Goal: Task Accomplishment & Management: Use online tool/utility

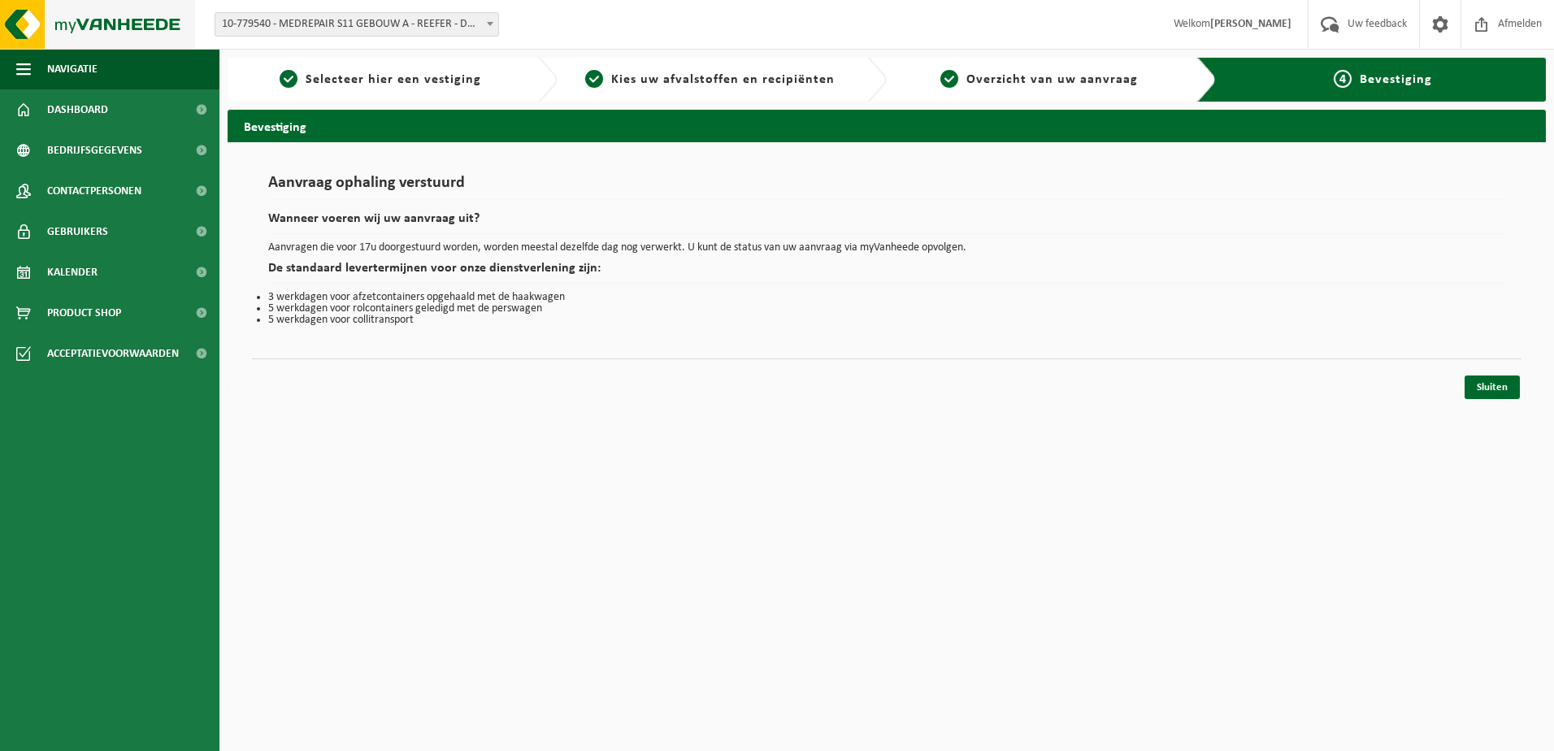
click at [156, 13] on img at bounding box center [97, 24] width 195 height 49
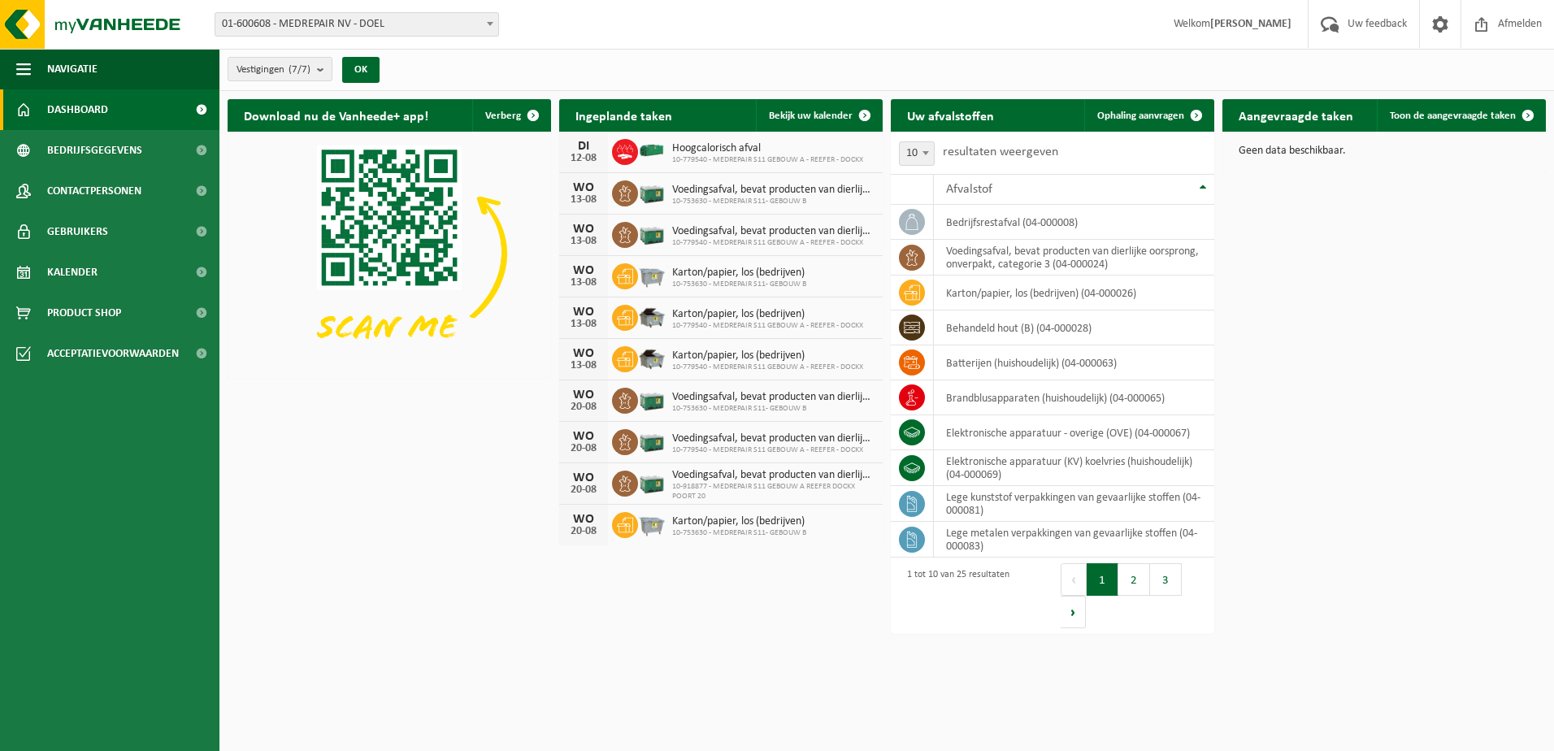
click at [339, 24] on span "01-600608 - MEDREPAIR NV - DOEL" at bounding box center [356, 24] width 283 height 23
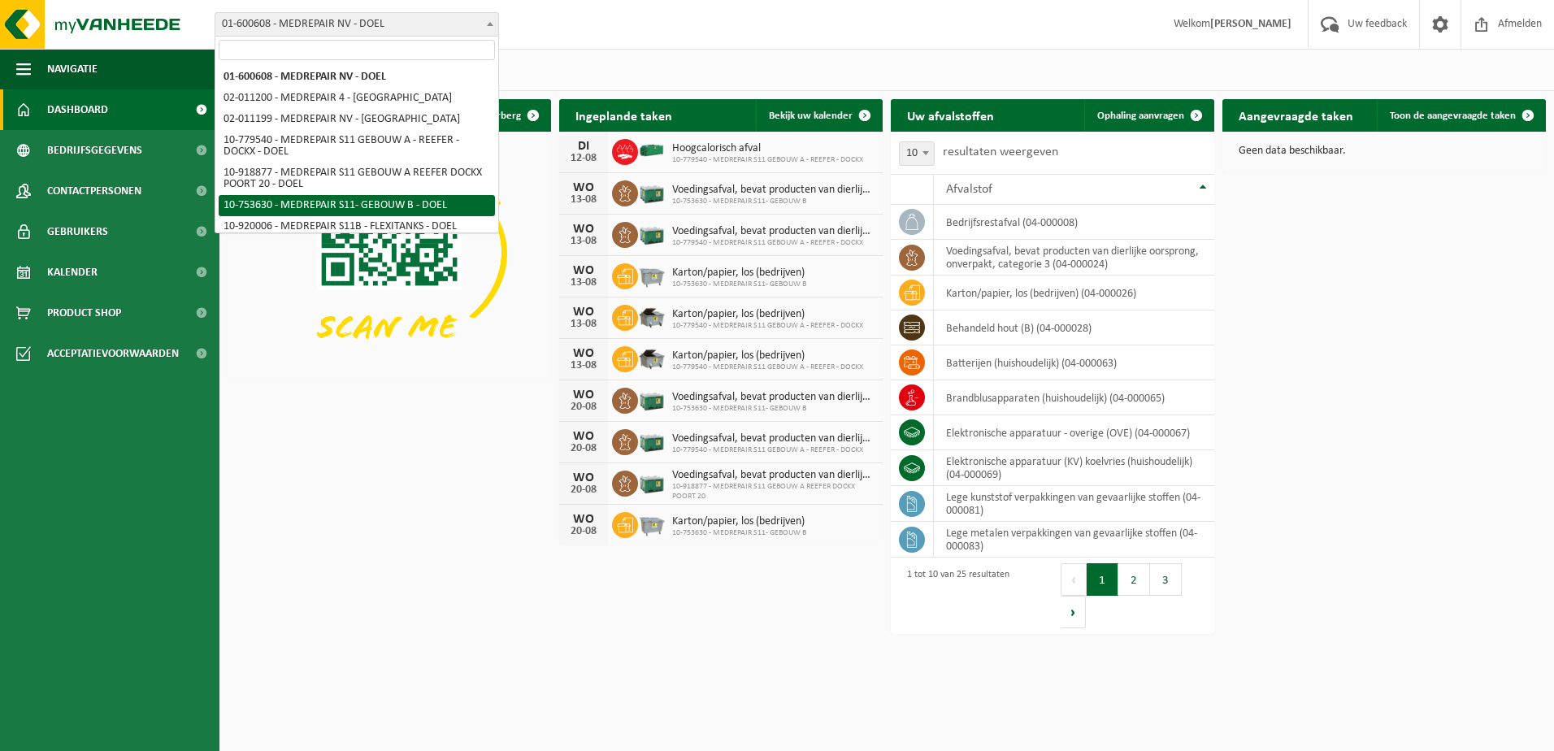
select select "8239"
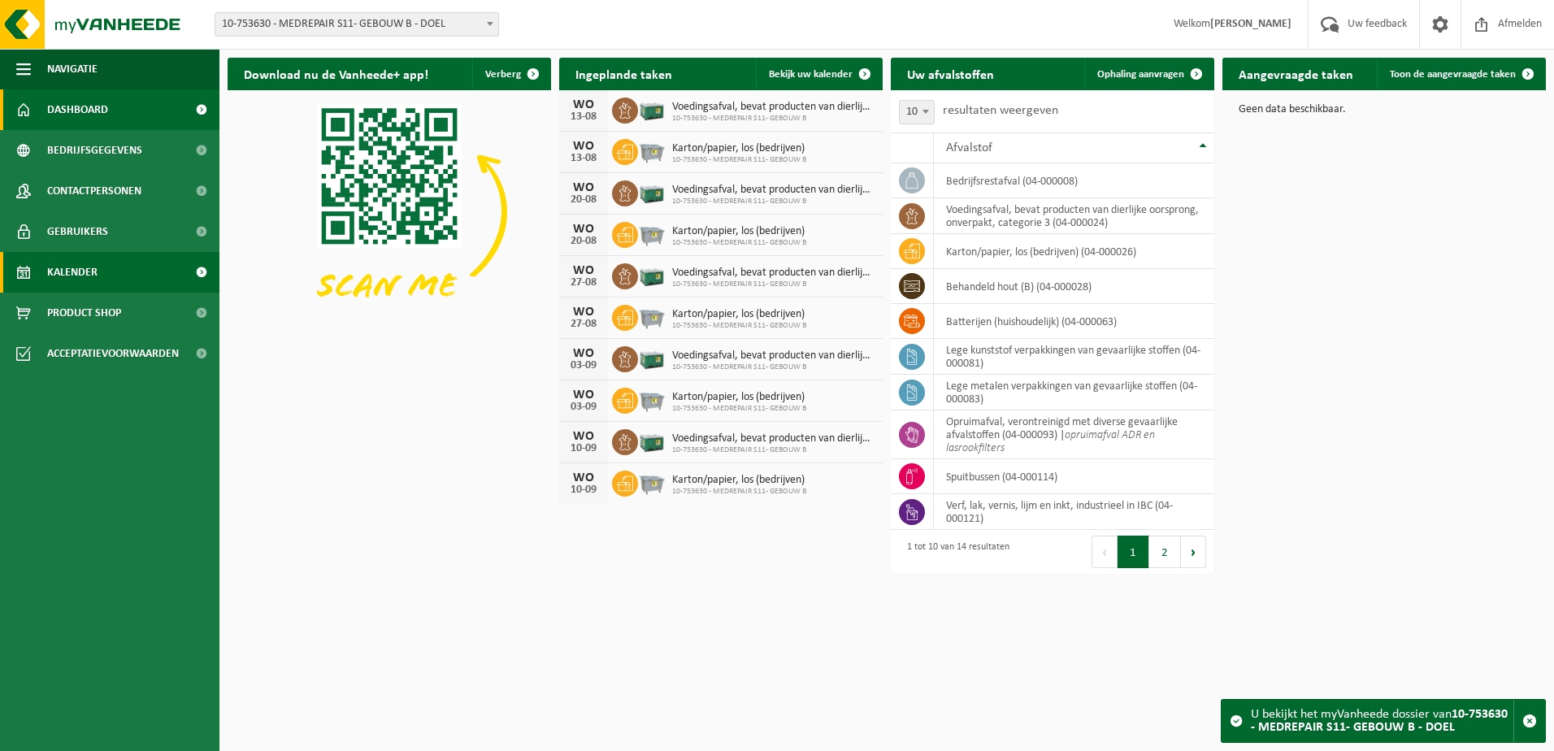
click at [80, 273] on span "Kalender" at bounding box center [72, 272] width 50 height 41
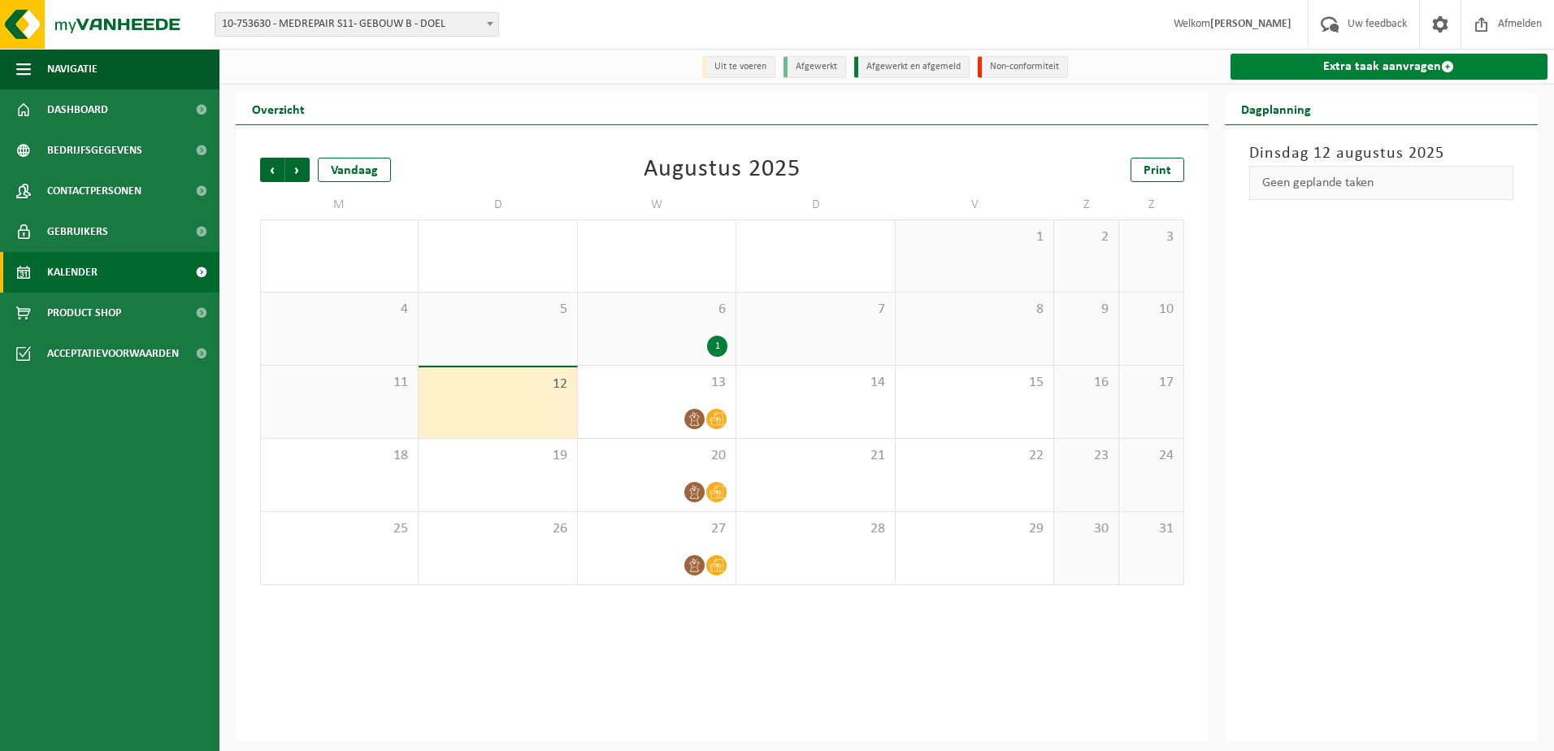
click at [1347, 68] on link "Extra taak aanvragen" at bounding box center [1390, 67] width 318 height 26
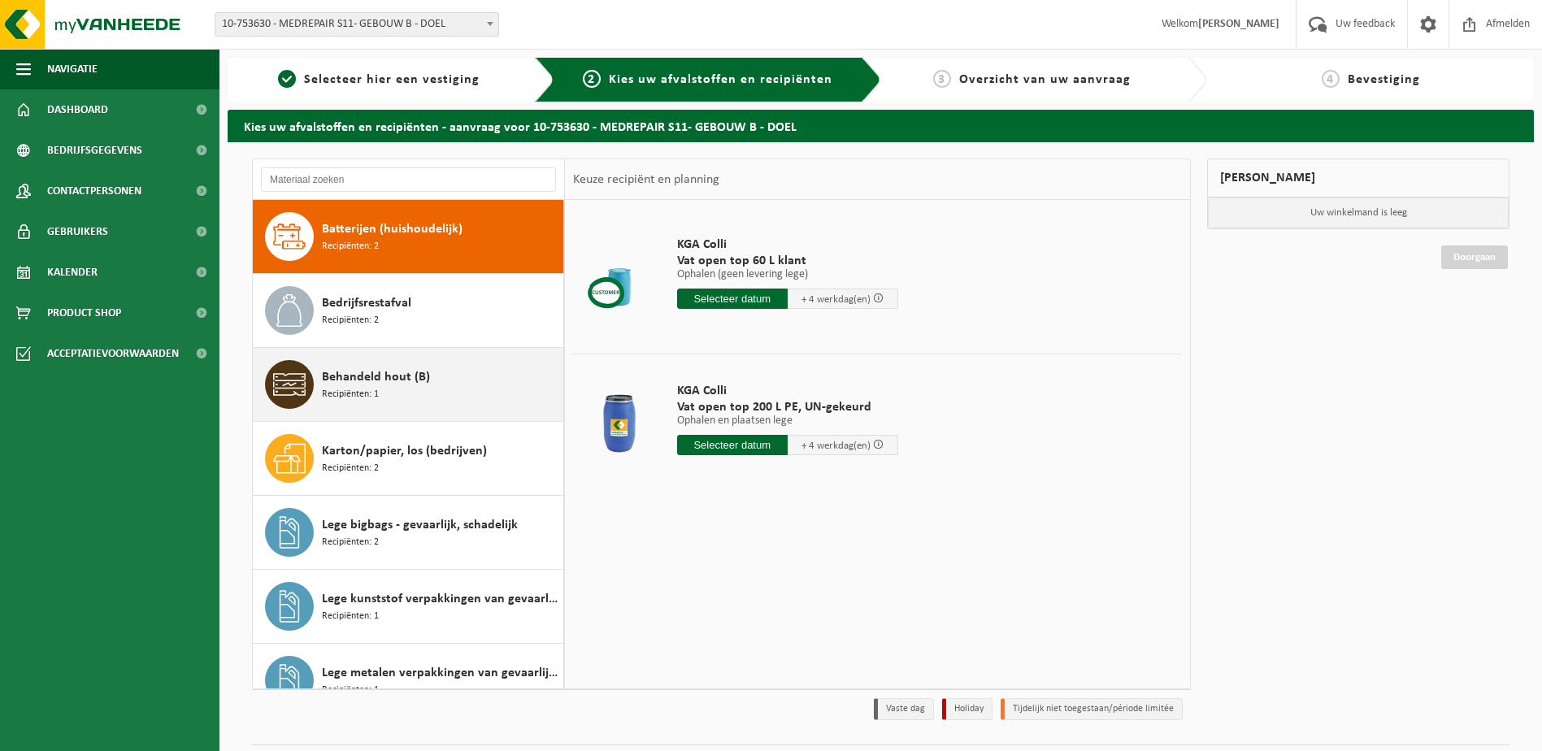
click at [378, 396] on span "Recipiënten: 1" at bounding box center [350, 394] width 57 height 15
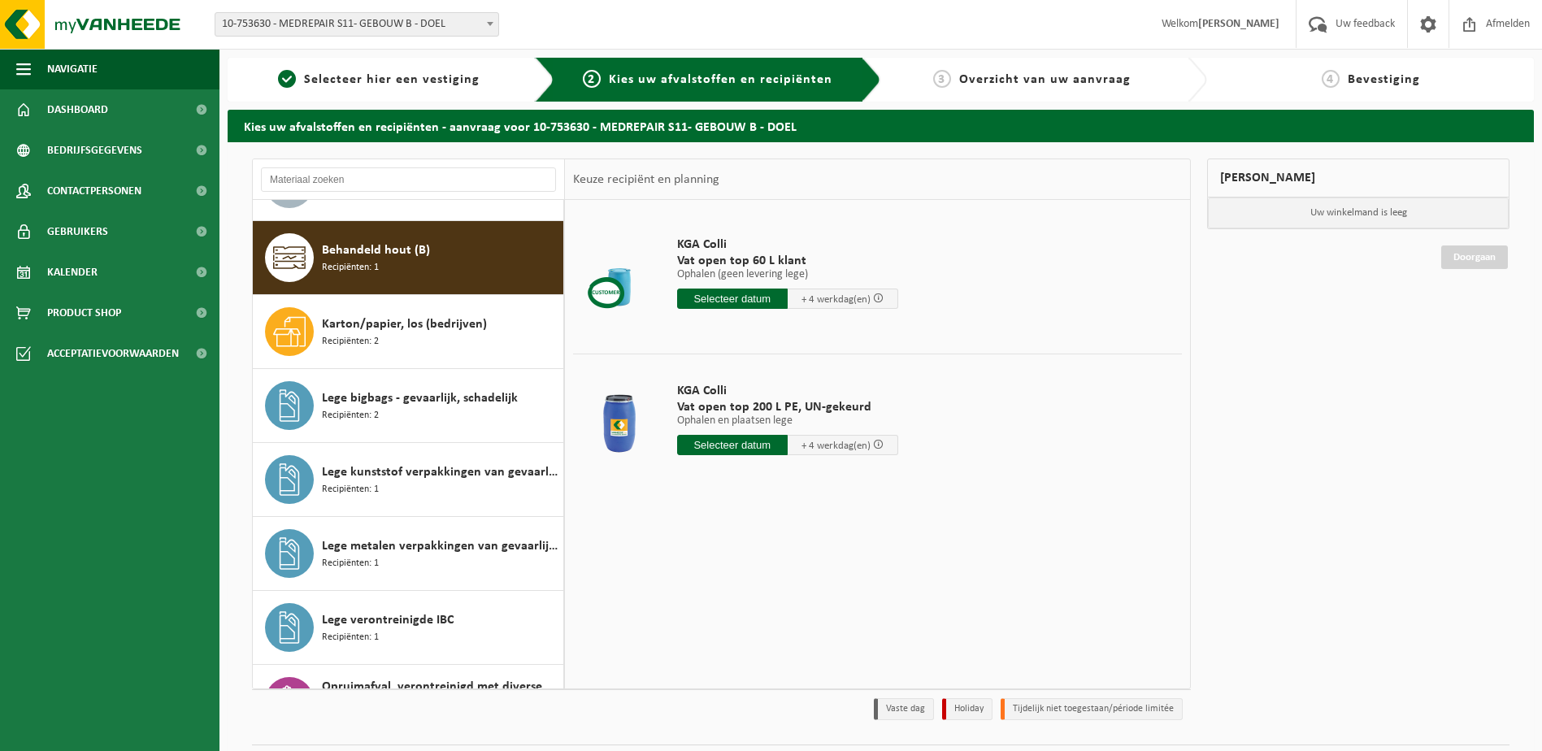
scroll to position [148, 0]
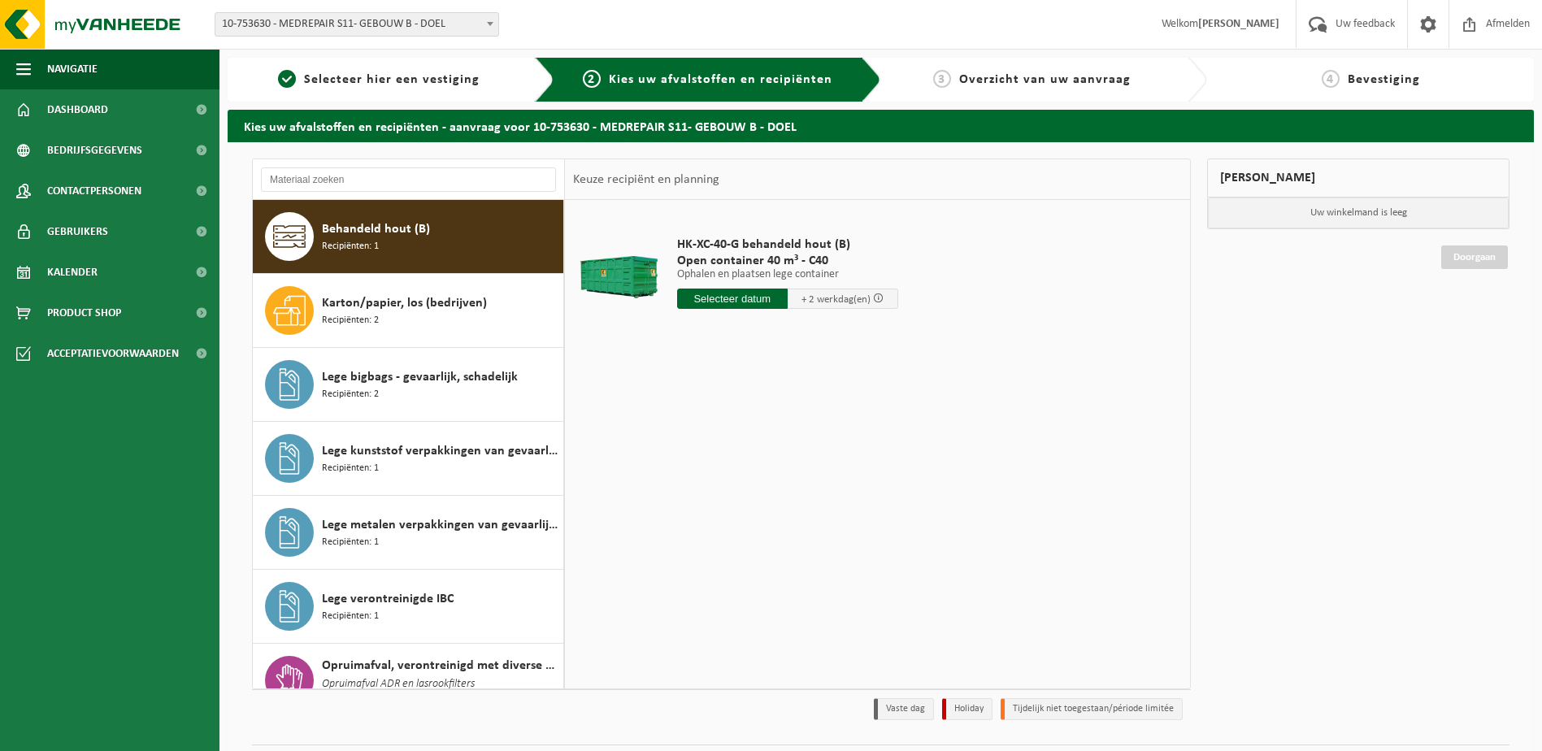
click at [725, 298] on input "text" at bounding box center [732, 299] width 111 height 20
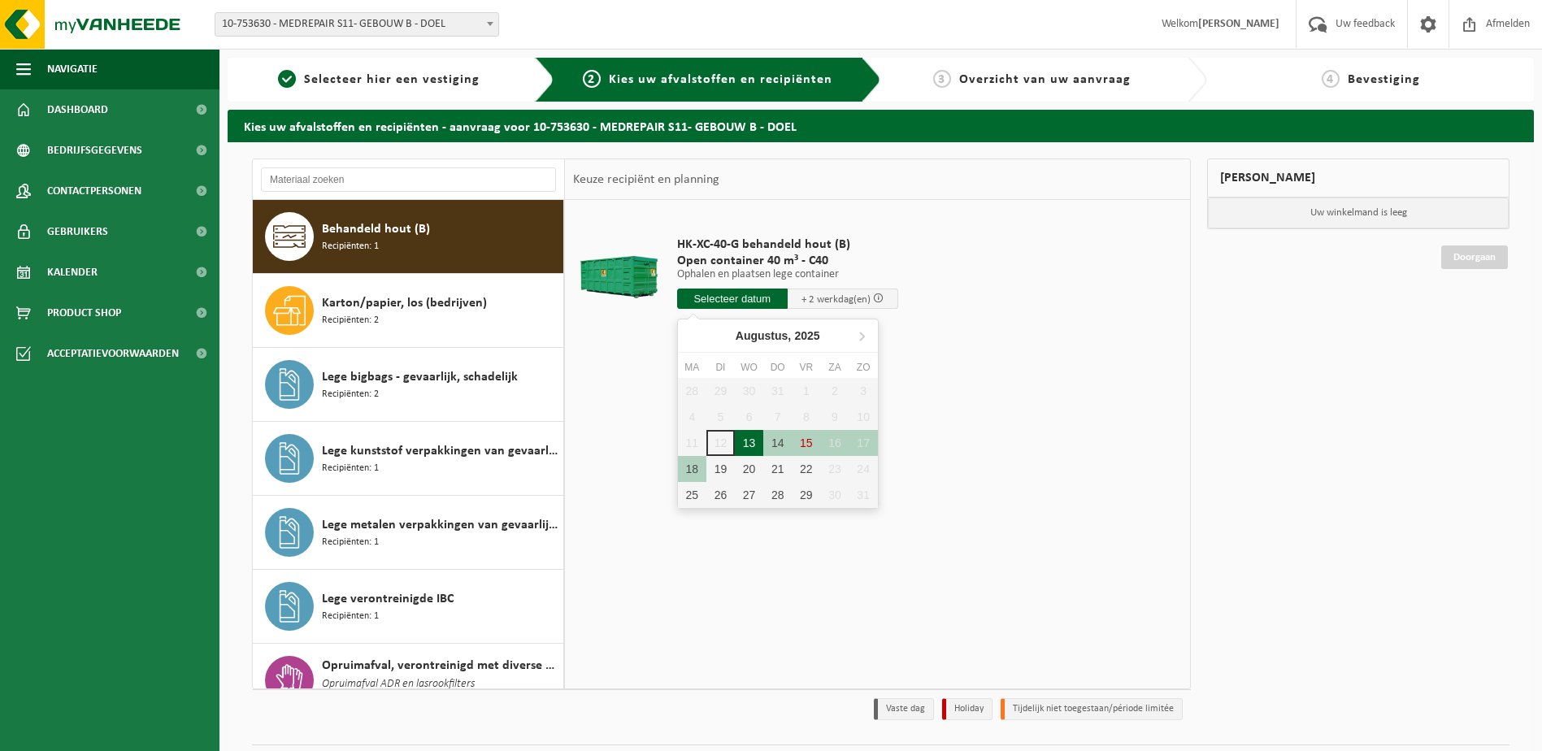
click at [749, 446] on div "13" at bounding box center [749, 443] width 28 height 26
type input "Van 2025-08-13"
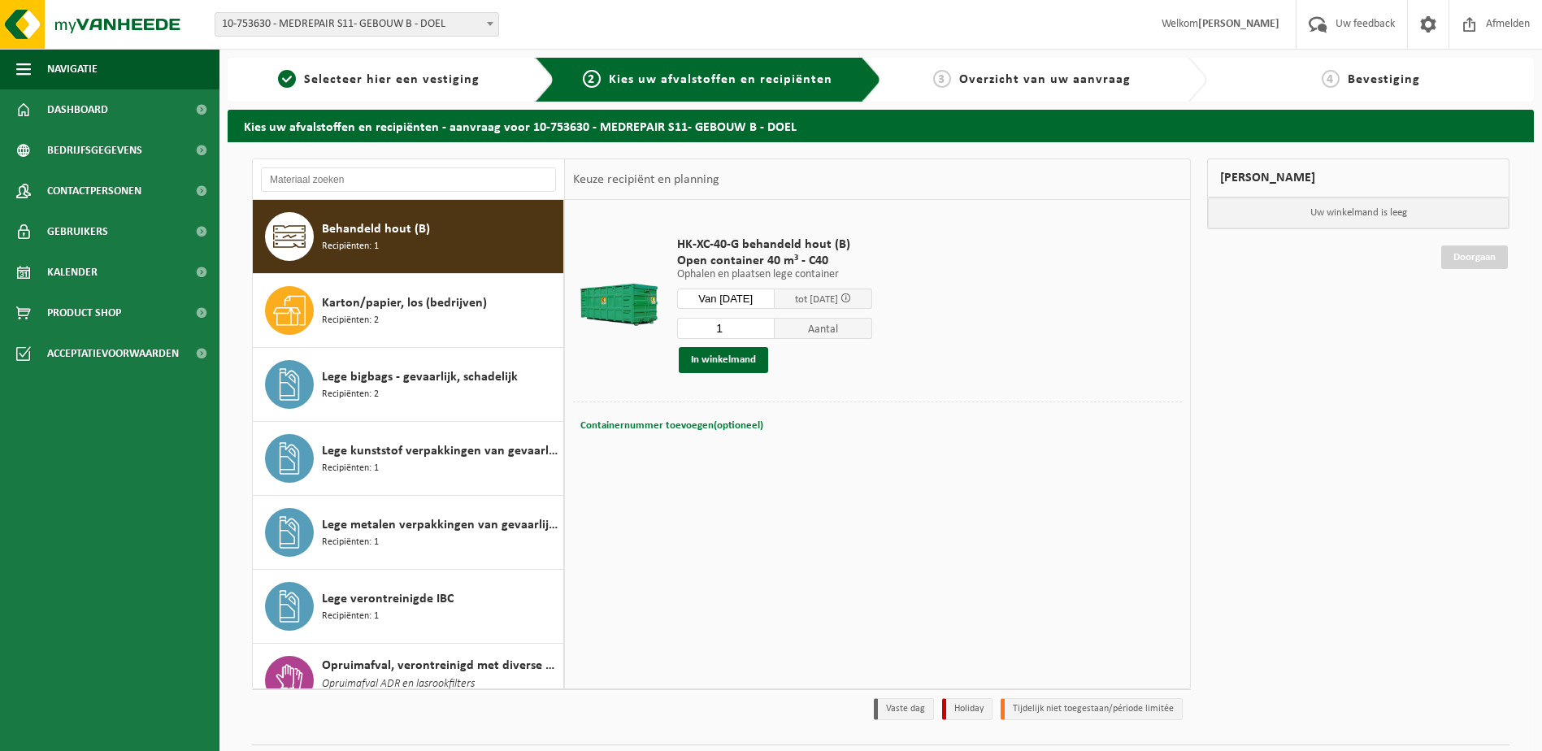
click at [668, 422] on span "Containernummer toevoegen(optioneel)" at bounding box center [671, 425] width 183 height 11
type input "C40-1052"
click at [724, 359] on button "In winkelmand" at bounding box center [723, 360] width 89 height 26
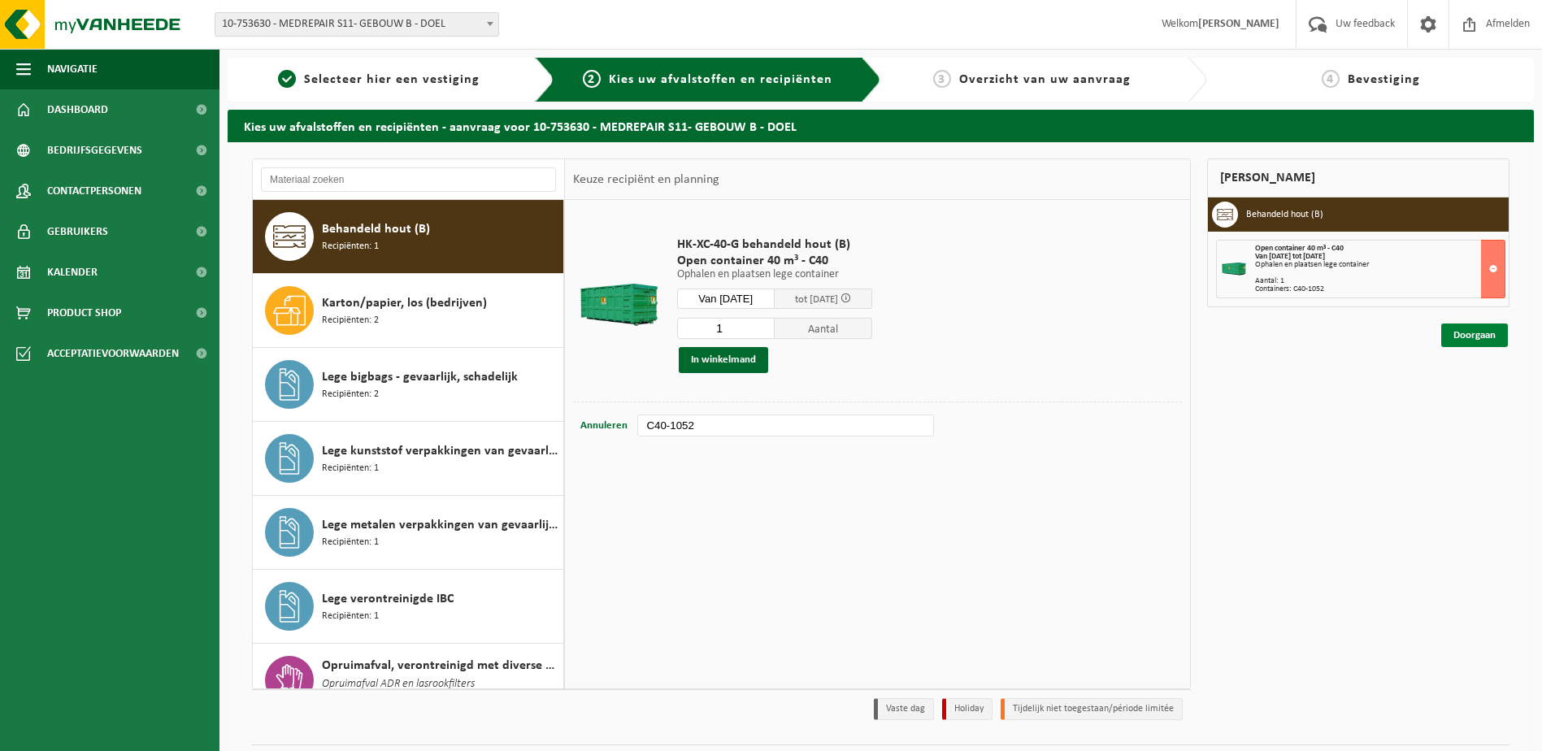
click at [1472, 333] on link "Doorgaan" at bounding box center [1474, 336] width 67 height 24
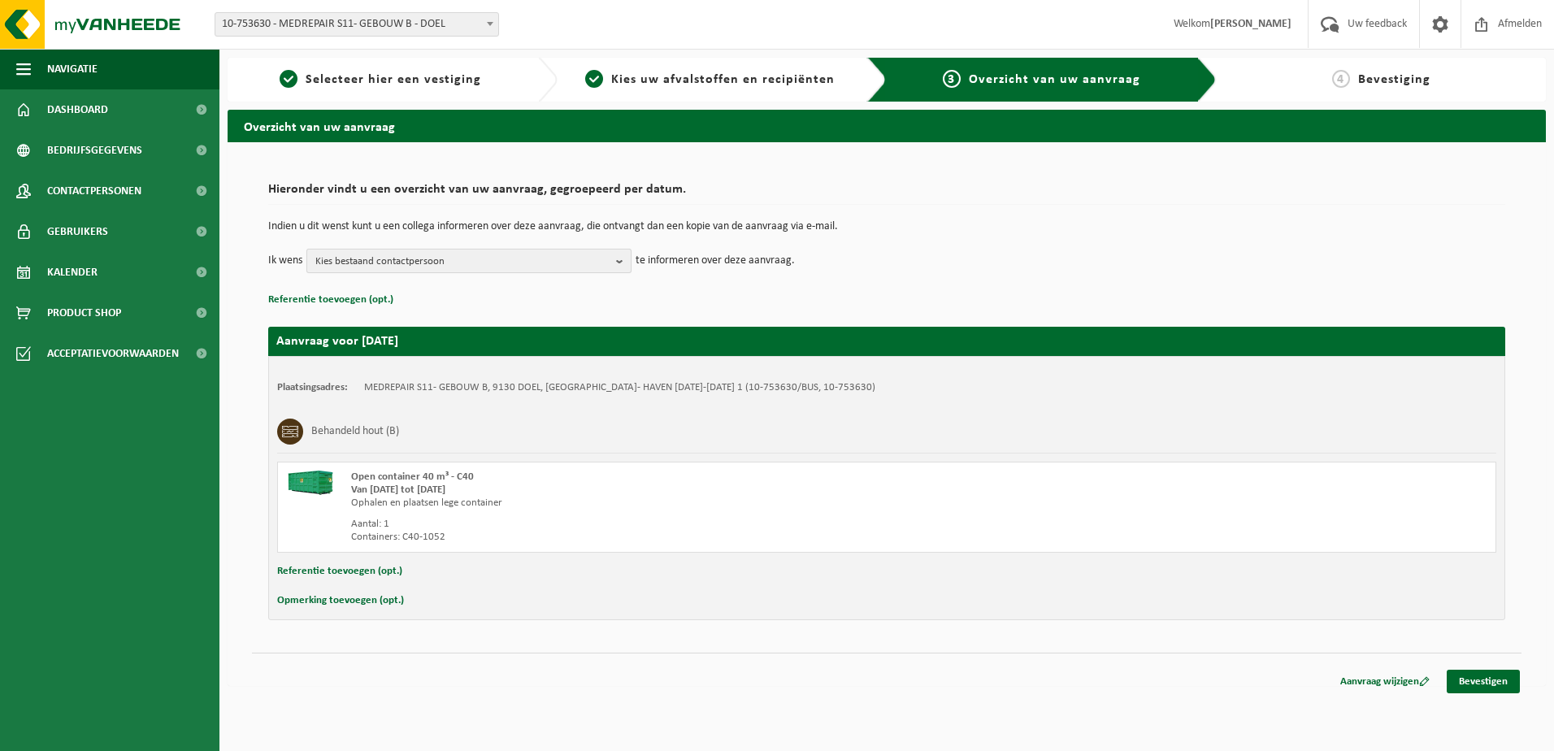
click at [394, 258] on span "Kies bestaand contactpersoon" at bounding box center [462, 262] width 294 height 24
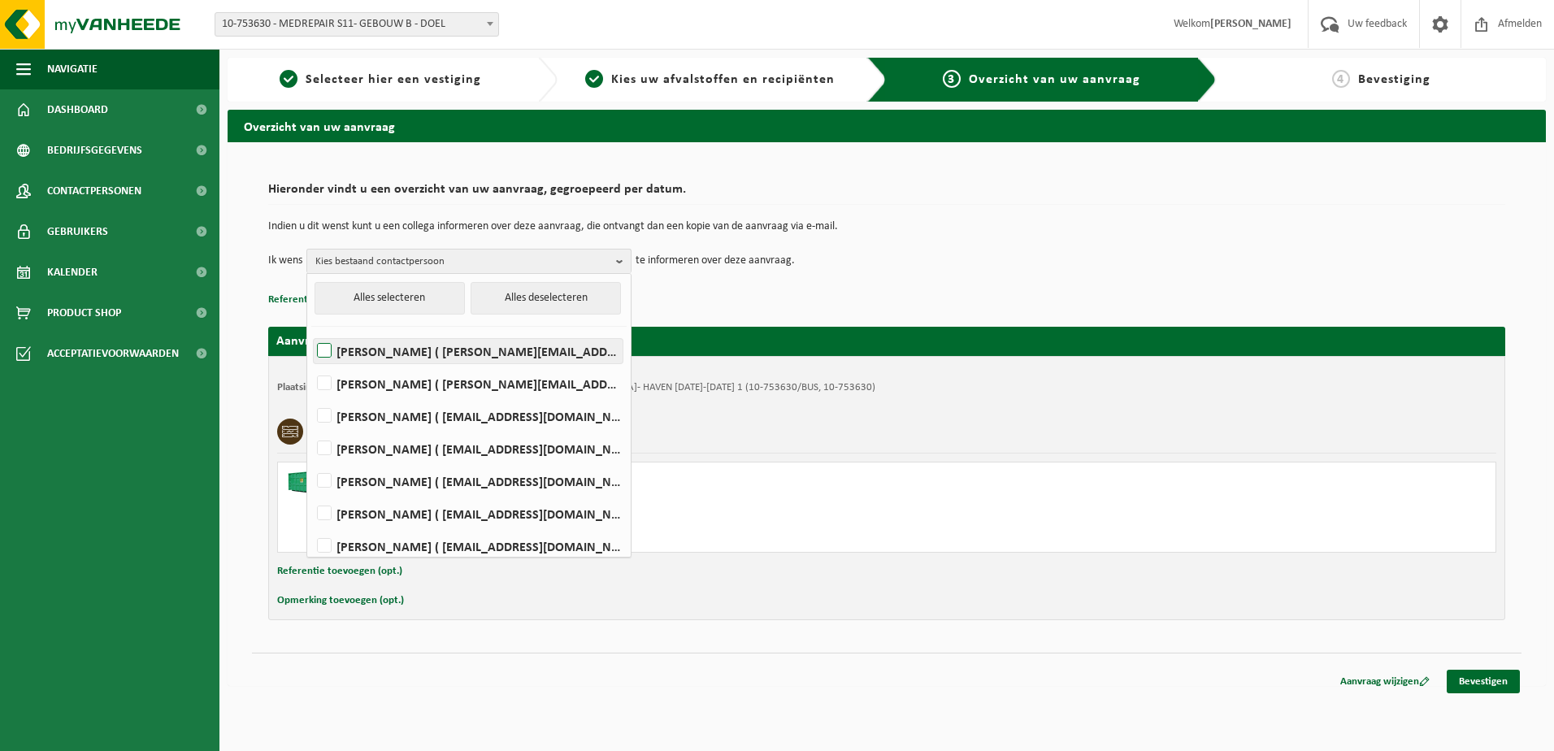
click at [330, 352] on label "BENJAMIN BANNEEL ( benjamin.banneel@medrepair.eu )" at bounding box center [468, 351] width 309 height 24
click at [311, 331] on input "BENJAMIN BANNEEL ( benjamin.banneel@medrepair.eu )" at bounding box center [311, 330] width 1 height 1
checkbox input "true"
click at [334, 481] on label "JOHAN MEYS ( johan.meys@medrepair.eu )" at bounding box center [468, 481] width 309 height 24
click at [311, 461] on input "JOHAN MEYS ( johan.meys@medrepair.eu )" at bounding box center [311, 460] width 1 height 1
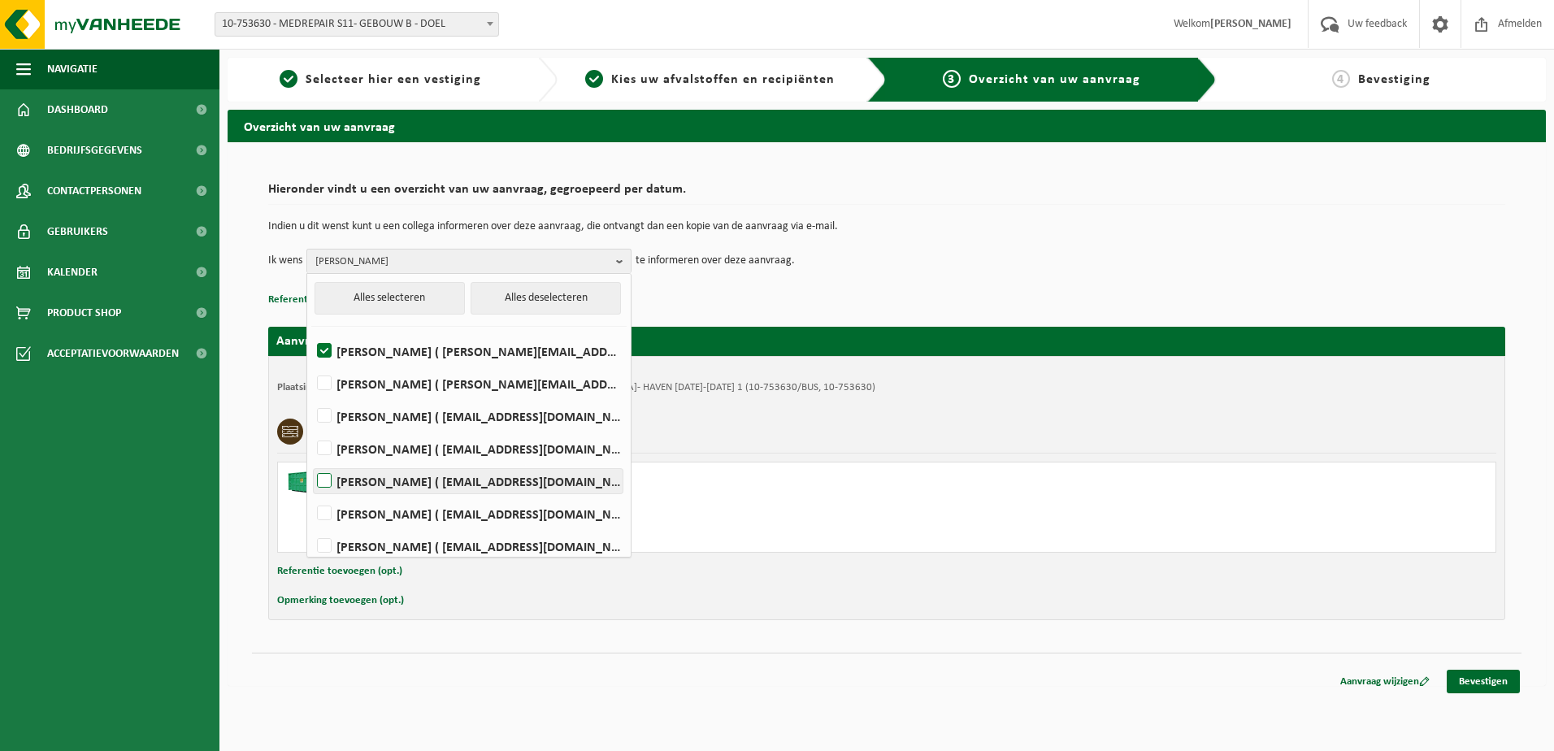
checkbox input "true"
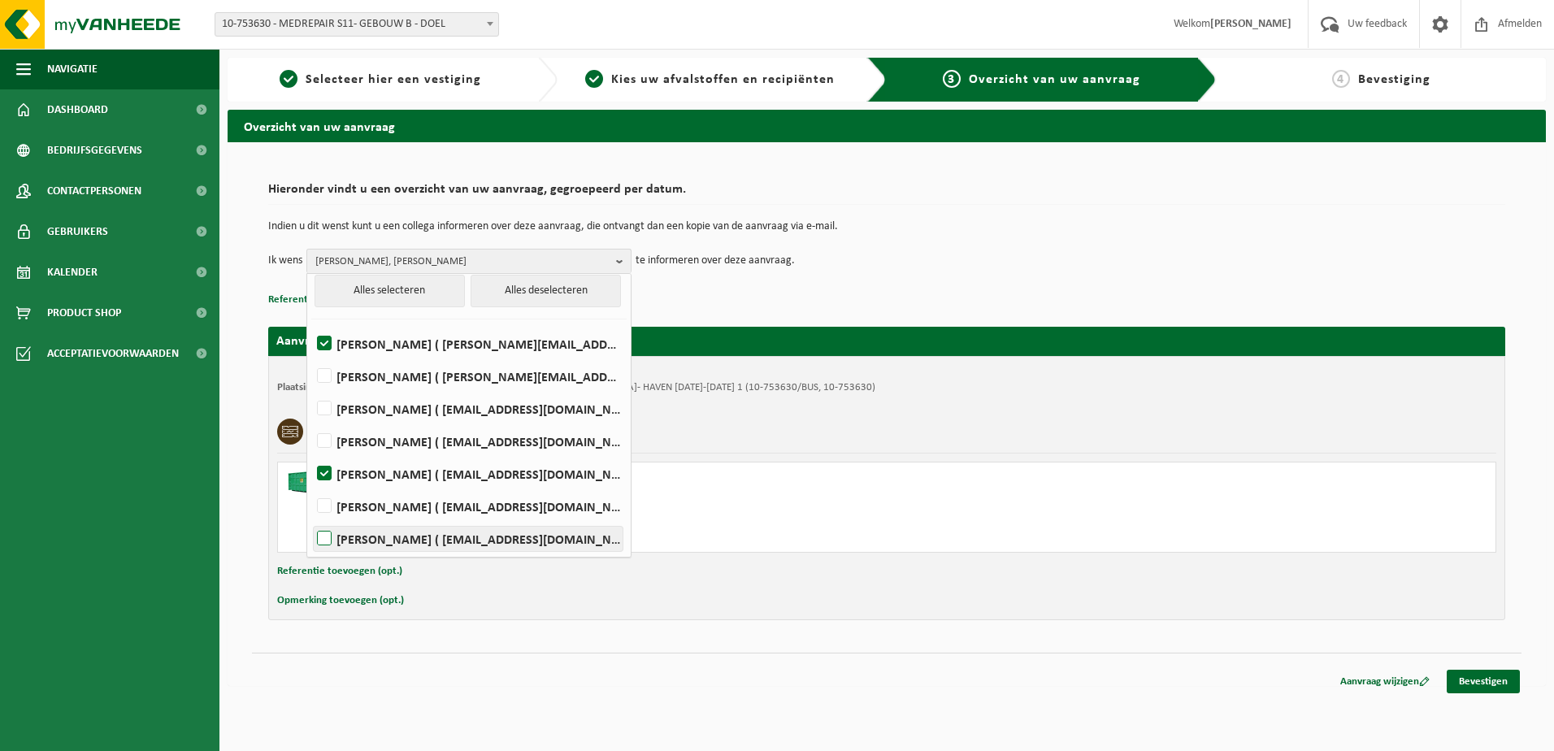
scroll to position [9, 0]
click at [329, 508] on label "SERGE SCHOOFS ( sschoofs@medrepair.eu )" at bounding box center [468, 505] width 309 height 24
click at [311, 485] on input "SERGE SCHOOFS ( sschoofs@medrepair.eu )" at bounding box center [311, 484] width 1 height 1
checkbox input "true"
click at [677, 506] on div "Ophalen en plaatsen lege container" at bounding box center [651, 503] width 601 height 13
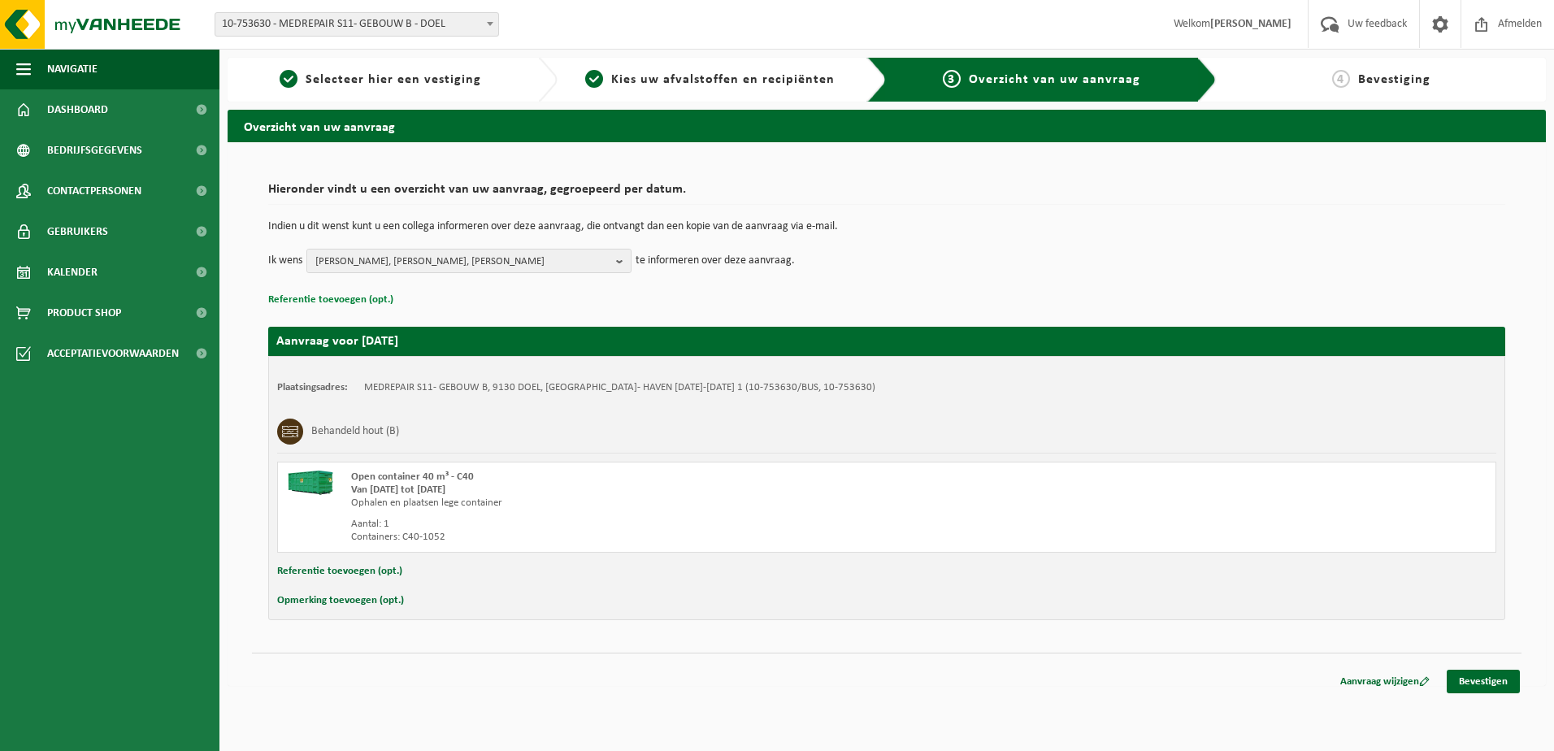
click at [378, 298] on button "Referentie toevoegen (opt.)" at bounding box center [330, 299] width 125 height 21
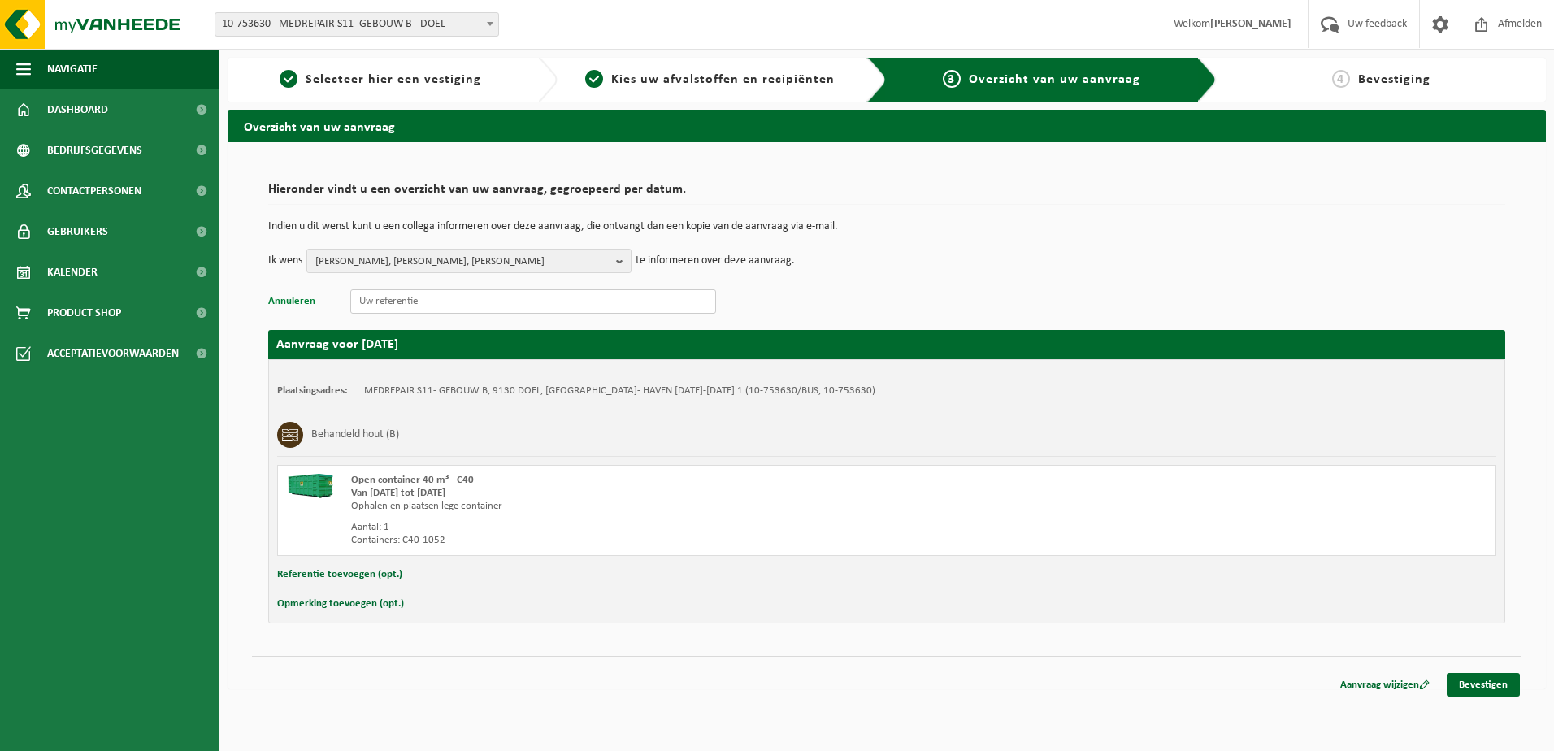
click at [378, 298] on input "text" at bounding box center [533, 301] width 366 height 24
paste input "S11TD.D2133.120820240845"
type input "S11TD.D2133.120820240845"
click at [1477, 684] on link "Bevestigen" at bounding box center [1483, 685] width 73 height 24
